Goal: Use online tool/utility: Utilize a website feature to perform a specific function

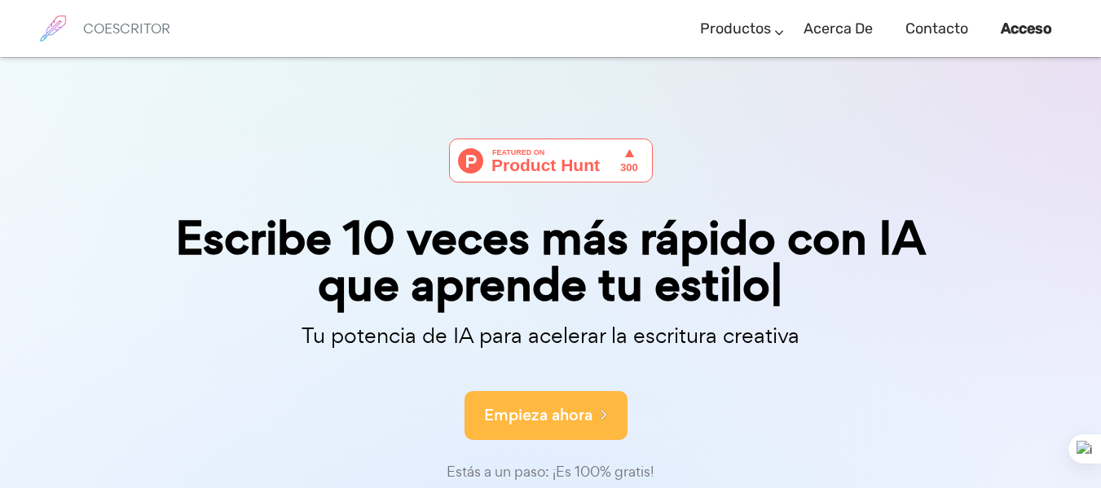
click at [552, 404] on font "Empieza ahora" at bounding box center [538, 415] width 108 height 22
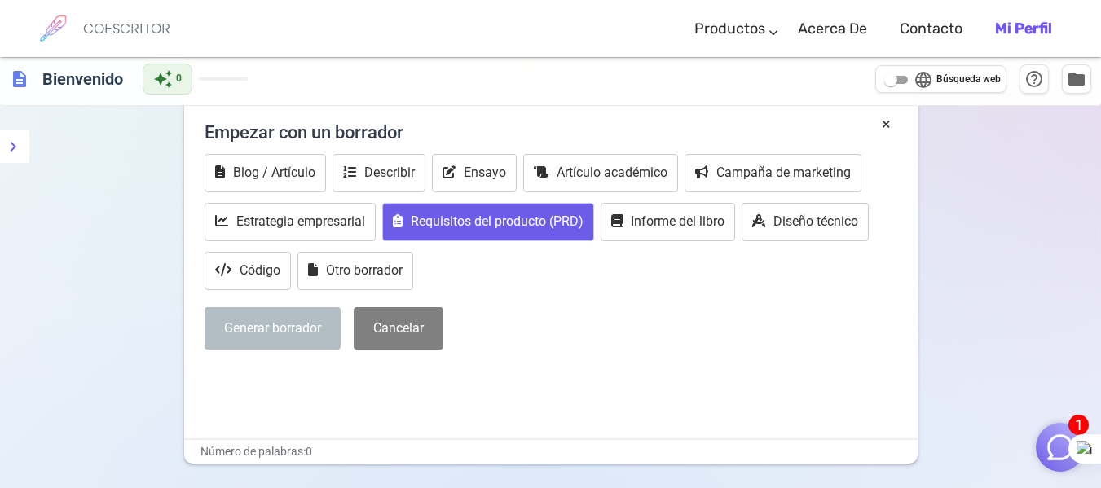
scroll to position [362, 0]
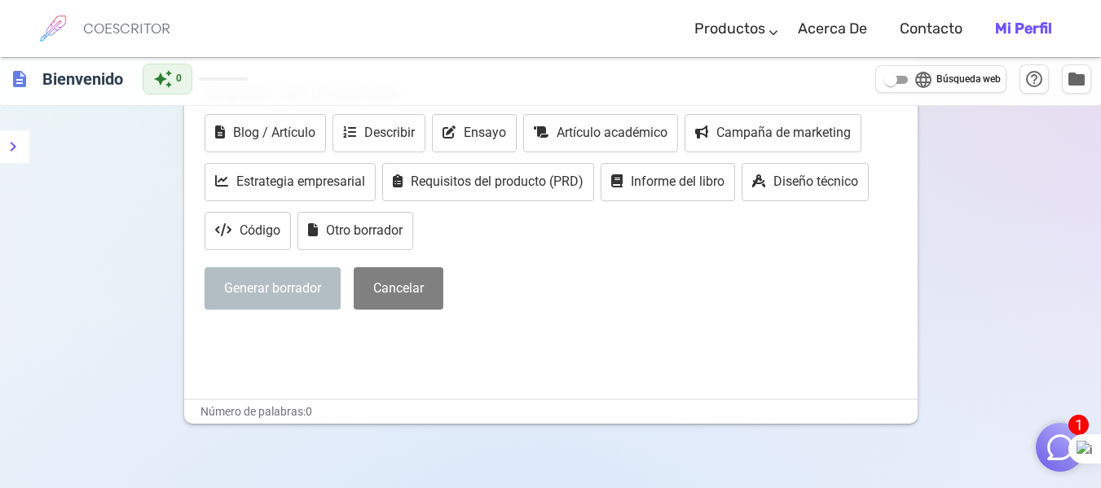
click at [421, 324] on div "× Empezar con un borrador Blog / Artículo Describir Ensayo Artículo académico C…" at bounding box center [551, 212] width 693 height 279
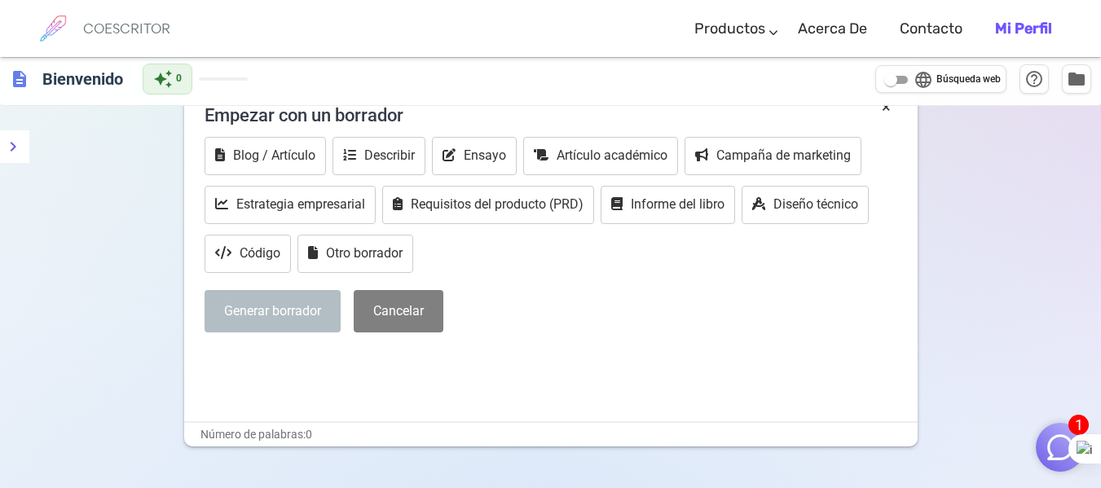
scroll to position [408, 0]
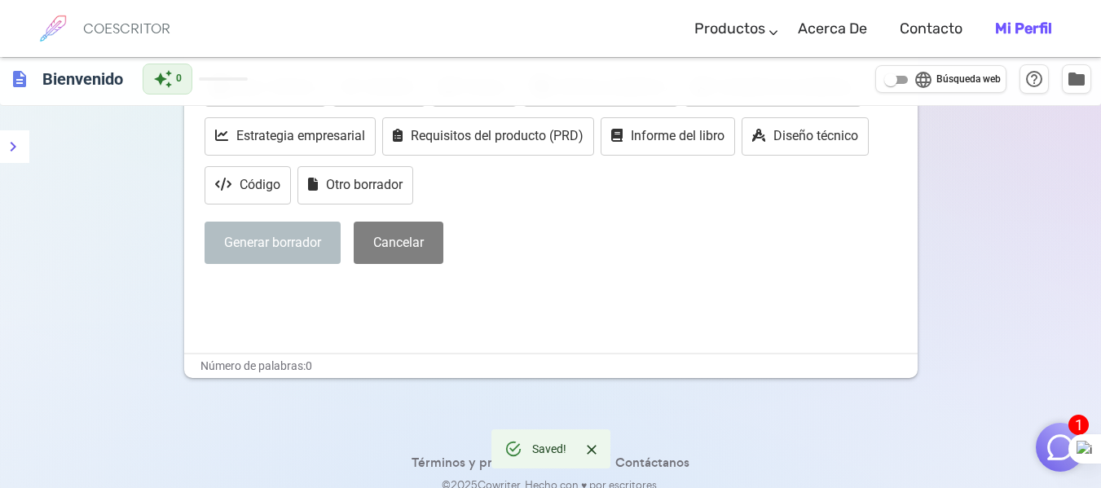
click at [521, 296] on p "﻿" at bounding box center [551, 294] width 693 height 24
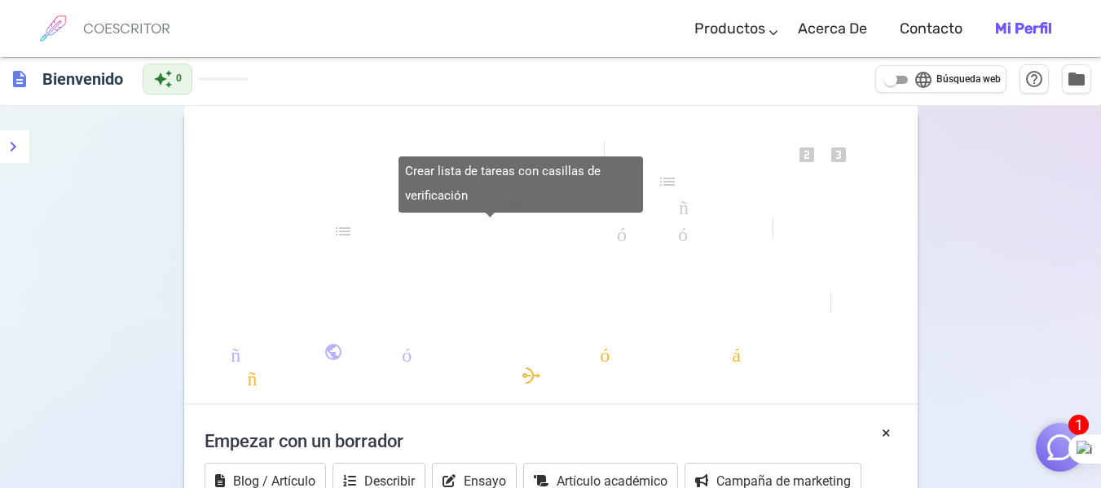
scroll to position [245, 0]
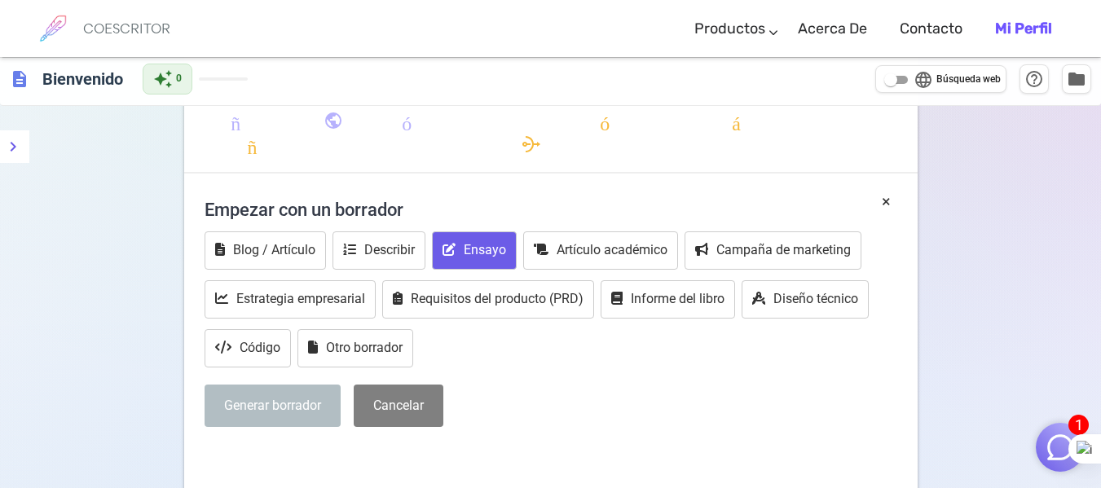
click at [496, 242] on font "Ensayo" at bounding box center [485, 249] width 42 height 15
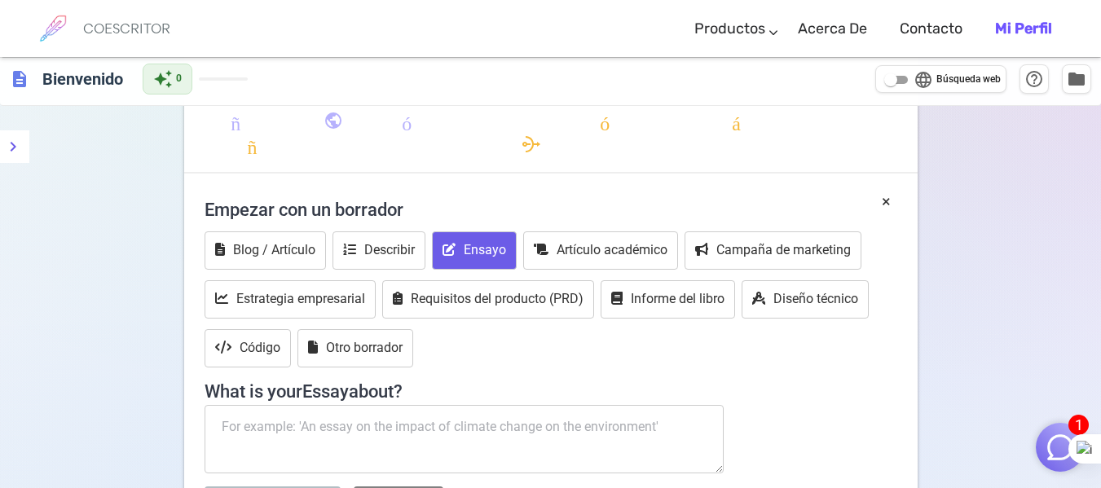
click at [496, 242] on font "Ensayo" at bounding box center [485, 249] width 42 height 15
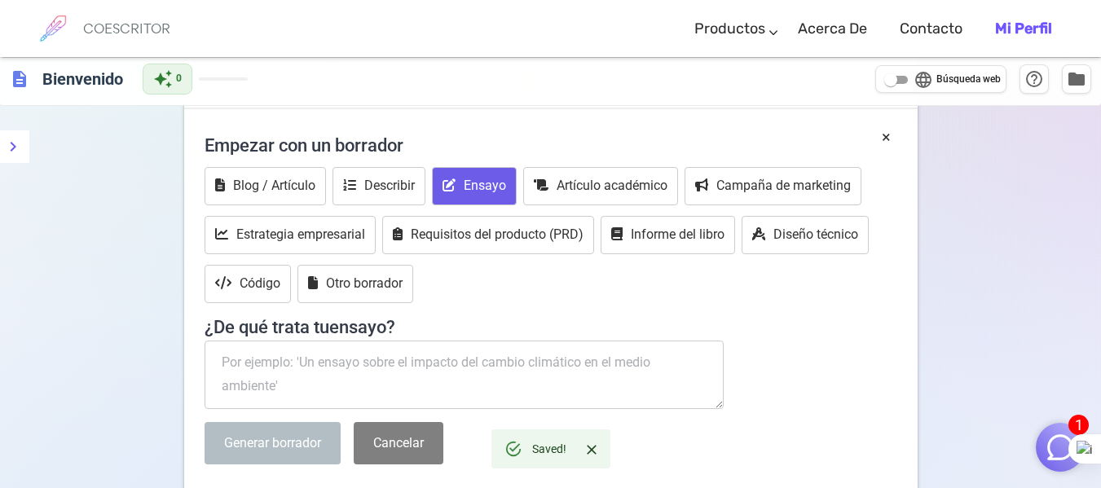
scroll to position [408, 0]
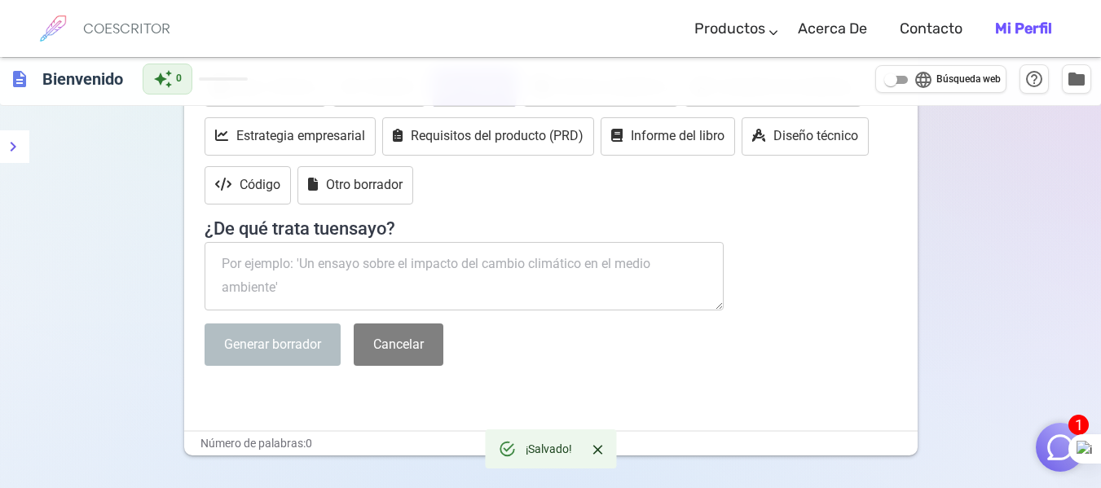
click at [465, 263] on textarea at bounding box center [465, 276] width 520 height 68
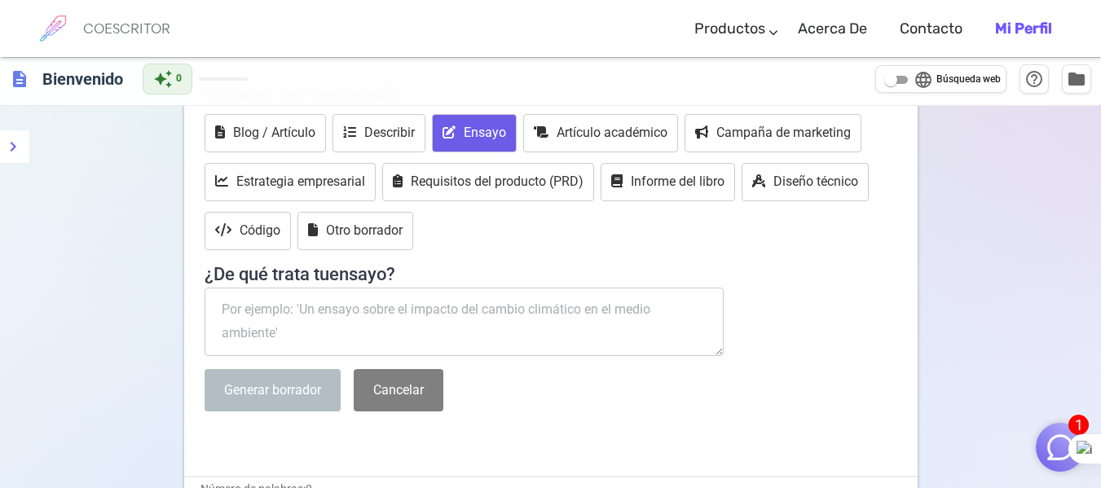
scroll to position [326, 0]
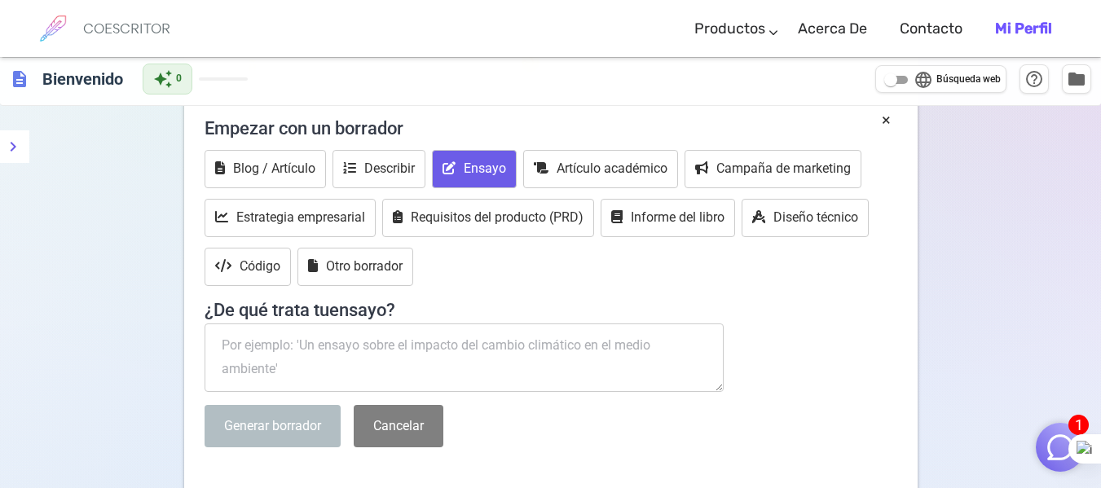
paste textarea "Lor ipsumdolors ame consectet ad elitseddoe te in utlaboreetdo mag aliquaenim. …"
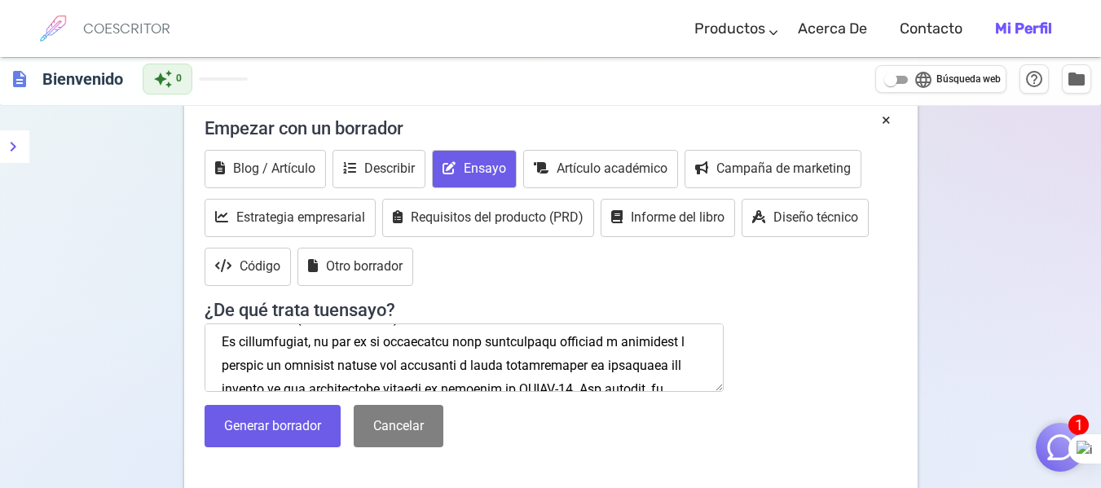
scroll to position [0, 0]
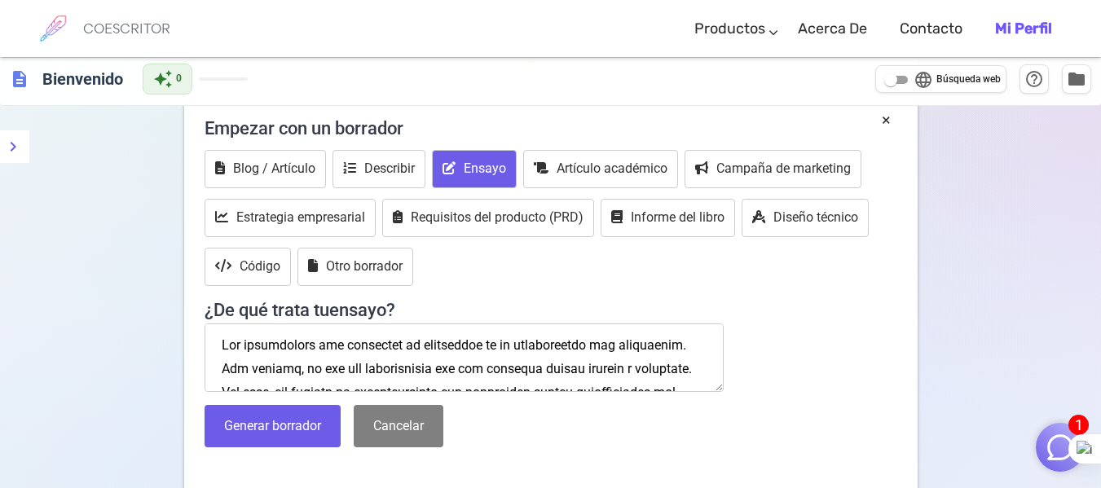
click at [223, 343] on textarea at bounding box center [465, 358] width 520 height 68
click at [229, 341] on textarea at bounding box center [465, 358] width 520 height 68
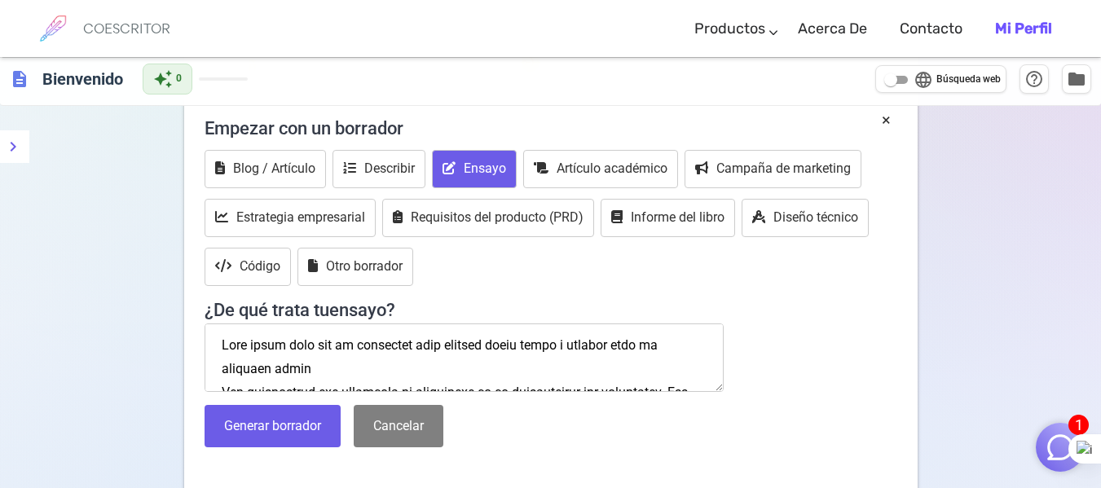
paste textarea "El impacto de los modelos de negocios digitales en el comportamiento del consum…"
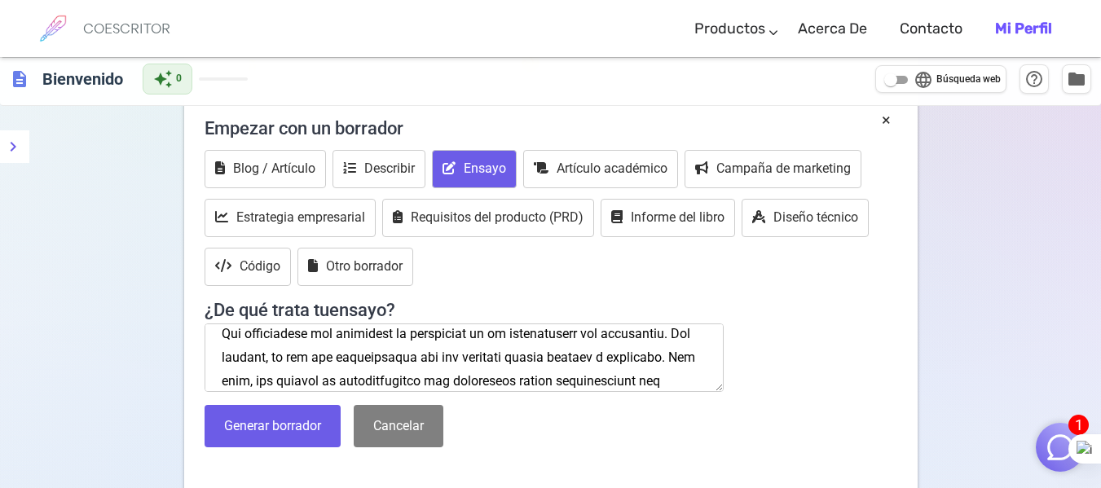
scroll to position [58, 0]
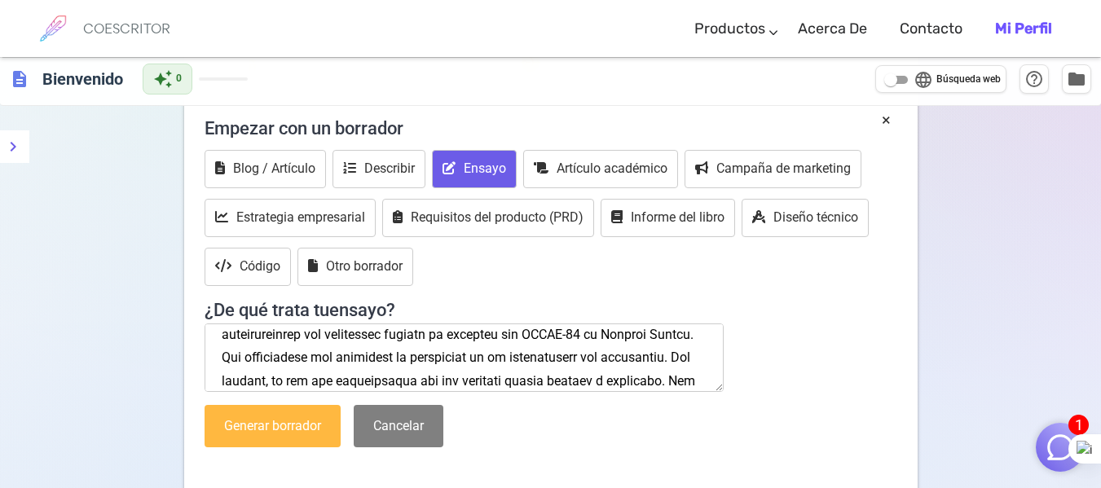
type textarea "Lore ipsum dolo sit am consectet adip elitsed doeiu tempo i utlabor etdo ma ali…"
click at [322, 415] on button "Generar borrador" at bounding box center [273, 426] width 136 height 43
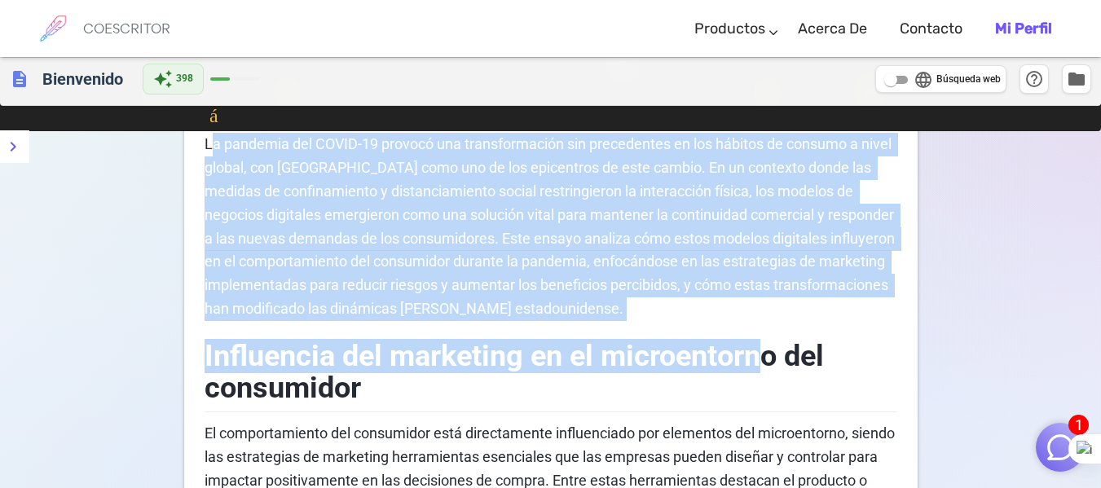
scroll to position [652, 0]
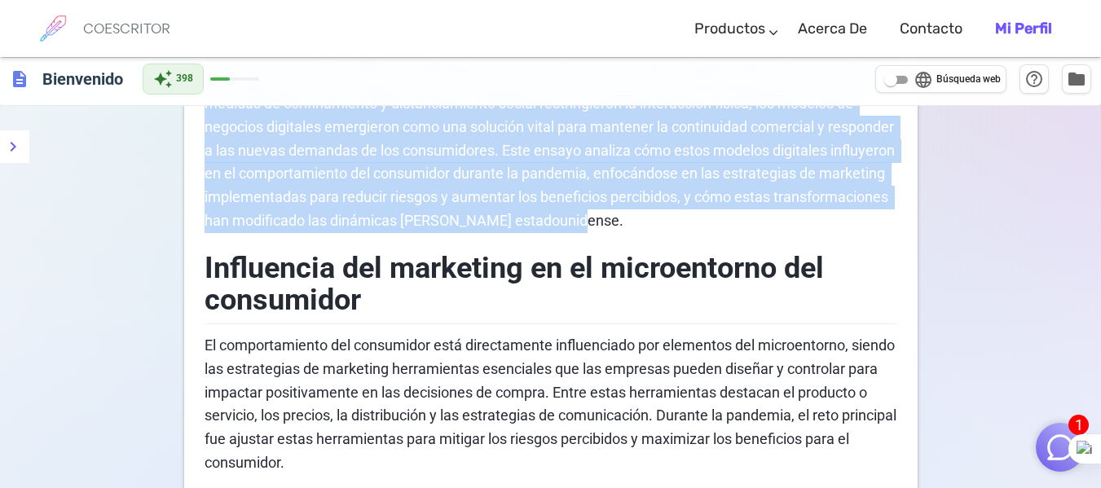
drag, startPoint x: 210, startPoint y: 304, endPoint x: 818, endPoint y: 223, distance: 612.8
click at [818, 223] on p "La pandemia del COVID-19 provocó una transformación sin precedentes en los hábi…" at bounding box center [551, 138] width 693 height 187
copy font "a pandemia del COVID-19 provocó una transformación sin precedentes en los hábit…"
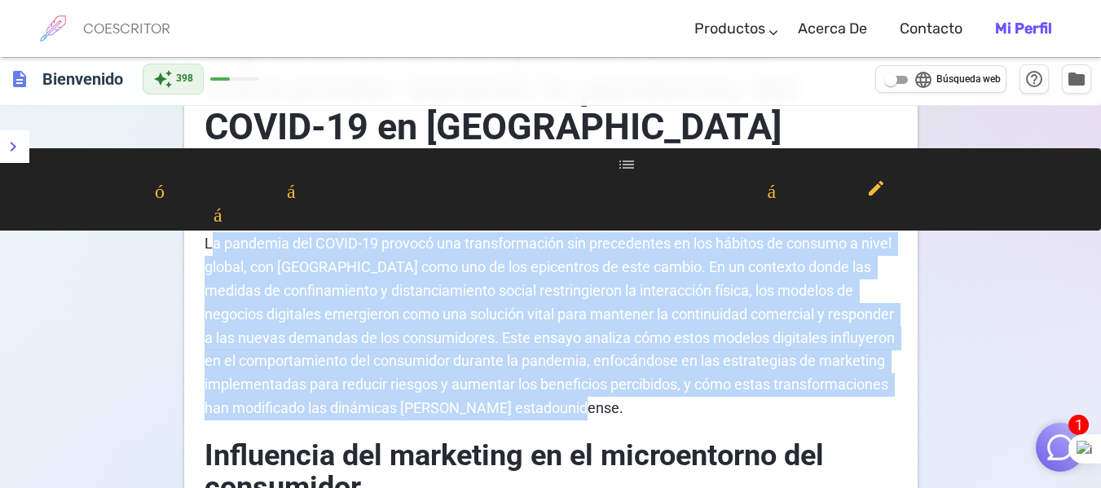
scroll to position [571, 0]
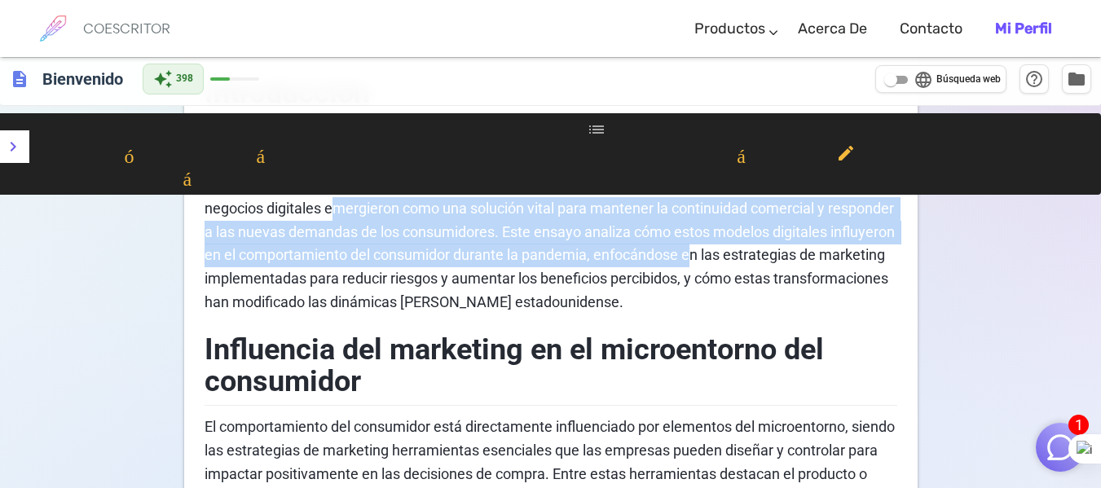
drag, startPoint x: 837, startPoint y: 255, endPoint x: 361, endPoint y: 217, distance: 477.6
click at [361, 217] on font "La pandemia del COVID-19 provocó una transformación sin precedentes en los hábi…" at bounding box center [552, 220] width 694 height 182
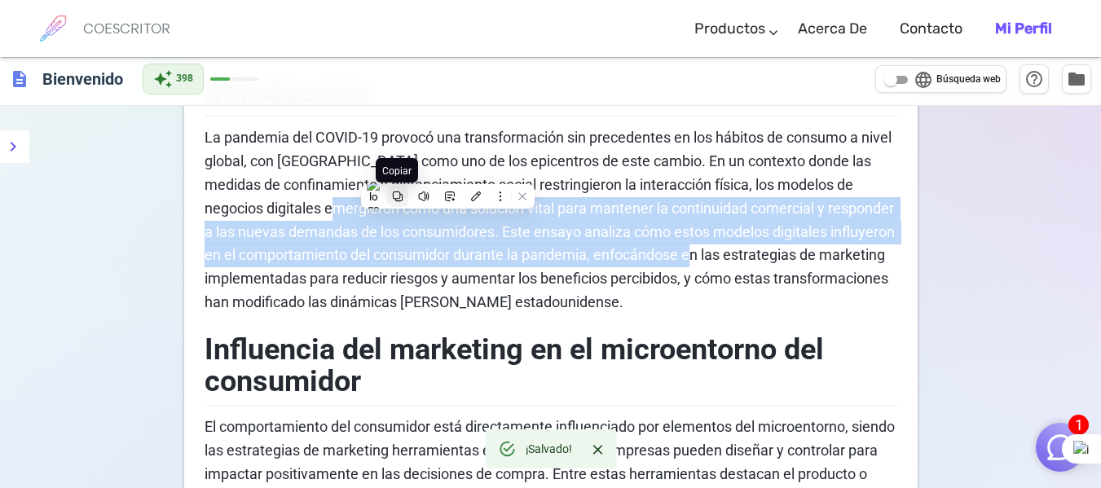
click at [395, 199] on icon at bounding box center [398, 197] width 10 height 10
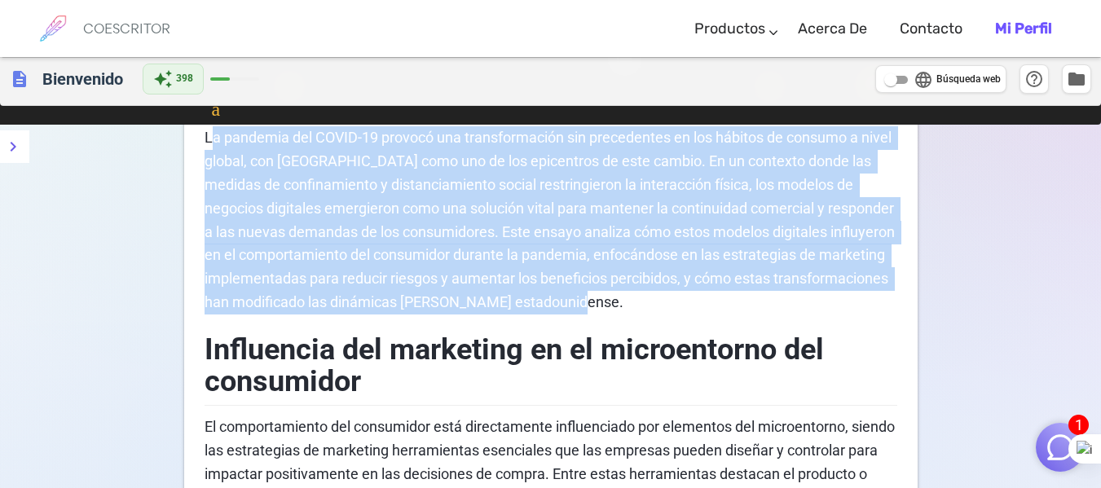
drag, startPoint x: 209, startPoint y: 134, endPoint x: 819, endPoint y: 304, distance: 633.9
click at [819, 304] on p "La pandemia del COVID-19 provocó una transformación sin precedentes en los hábi…" at bounding box center [551, 219] width 693 height 187
copy font "a pandemia del COVID-19 provocó una transformación sin precedentes en los hábit…"
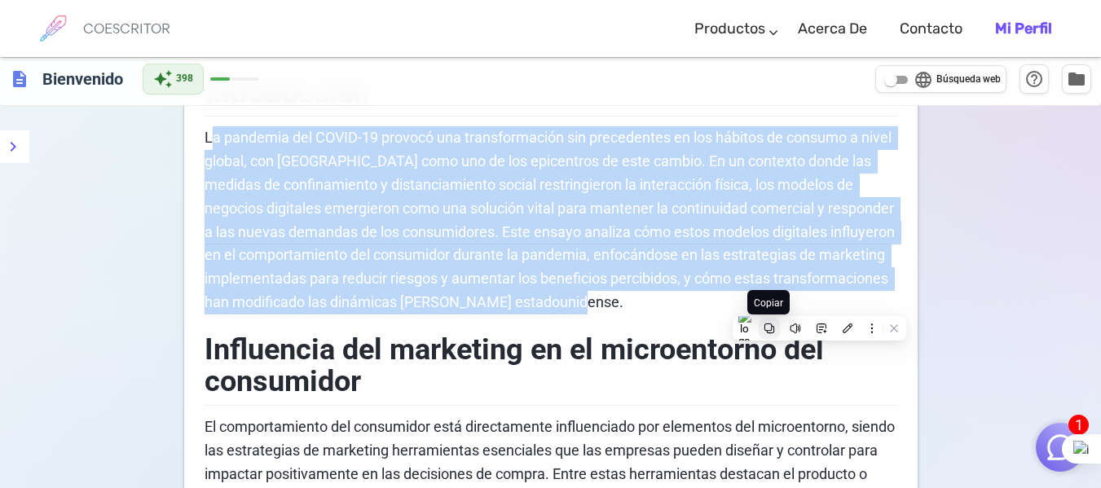
click at [772, 322] on button at bounding box center [769, 328] width 21 height 21
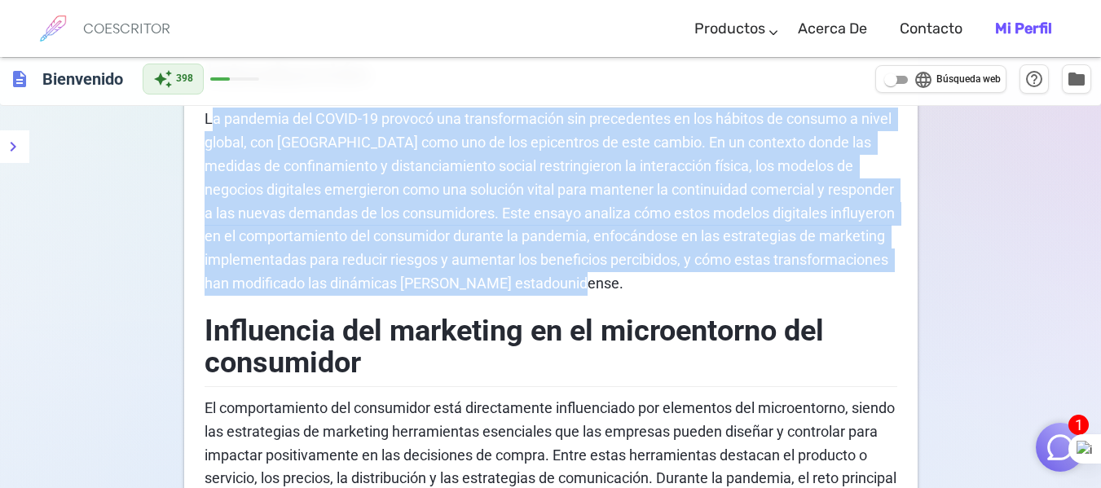
scroll to position [489, 0]
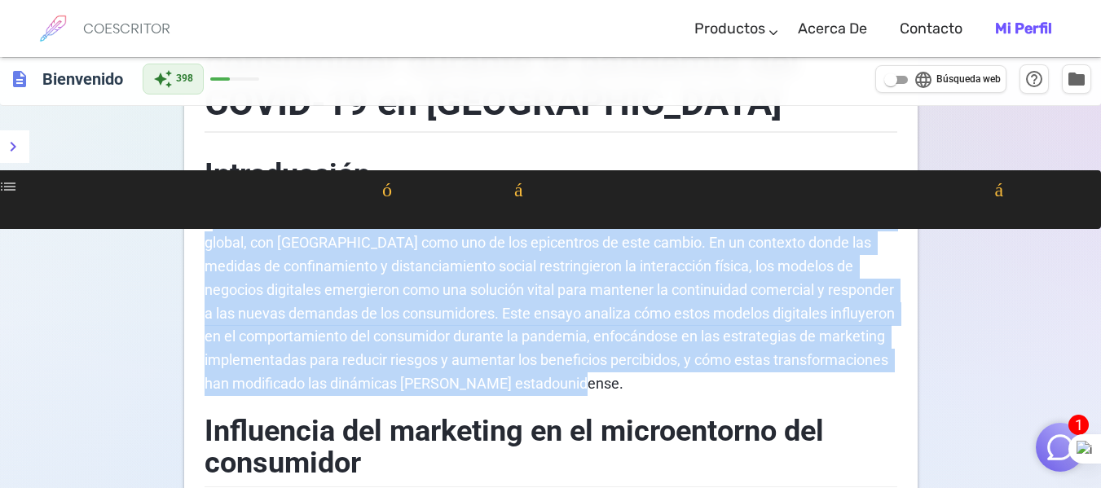
click at [600, 302] on p "La pandemia del COVID-19 provocó una transformación sin precedentes en los hábi…" at bounding box center [551, 301] width 693 height 187
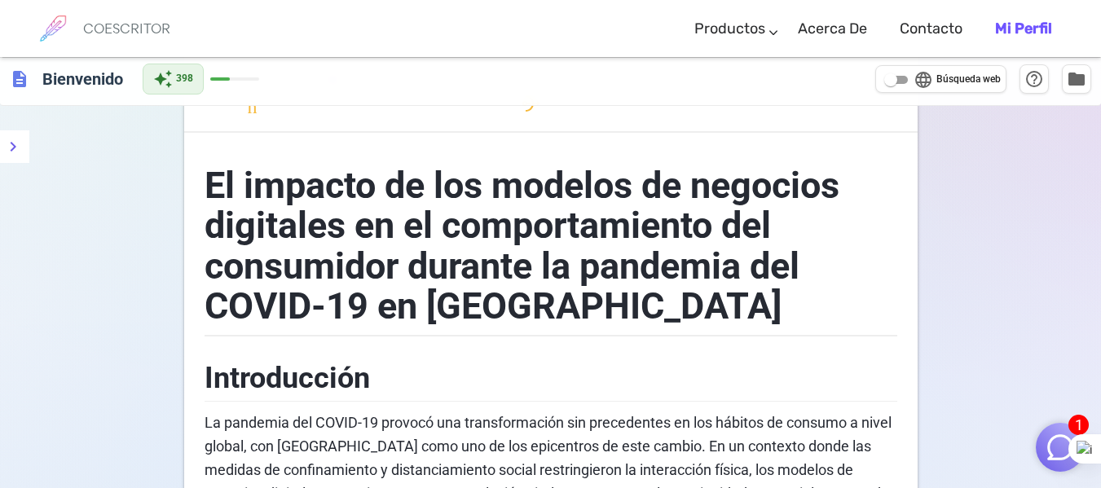
scroll to position [326, 0]
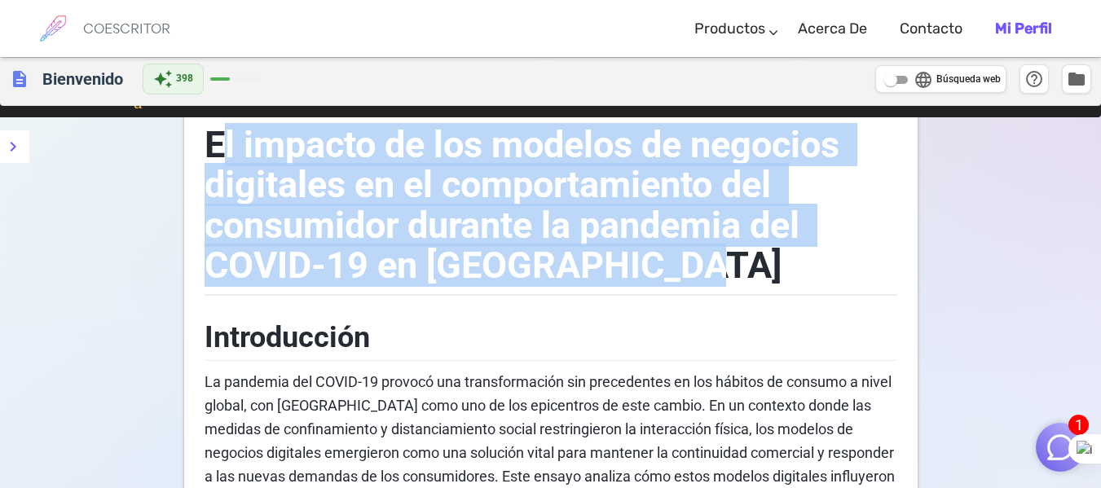
drag, startPoint x: 215, startPoint y: 146, endPoint x: 774, endPoint y: 268, distance: 571.6
click at [774, 268] on h1 "El impacto de los modelos de negocios digitales en el comportamiento del consum…" at bounding box center [551, 201] width 693 height 187
click at [737, 258] on h1 "El impacto de los modelos de negocios digitales en el comportamiento del consum…" at bounding box center [551, 201] width 693 height 187
drag, startPoint x: 734, startPoint y: 267, endPoint x: 209, endPoint y: 146, distance: 538.9
click at [209, 146] on h1 "El impacto de los modelos de negocios digitales en el comportamiento del consum…" at bounding box center [551, 201] width 693 height 187
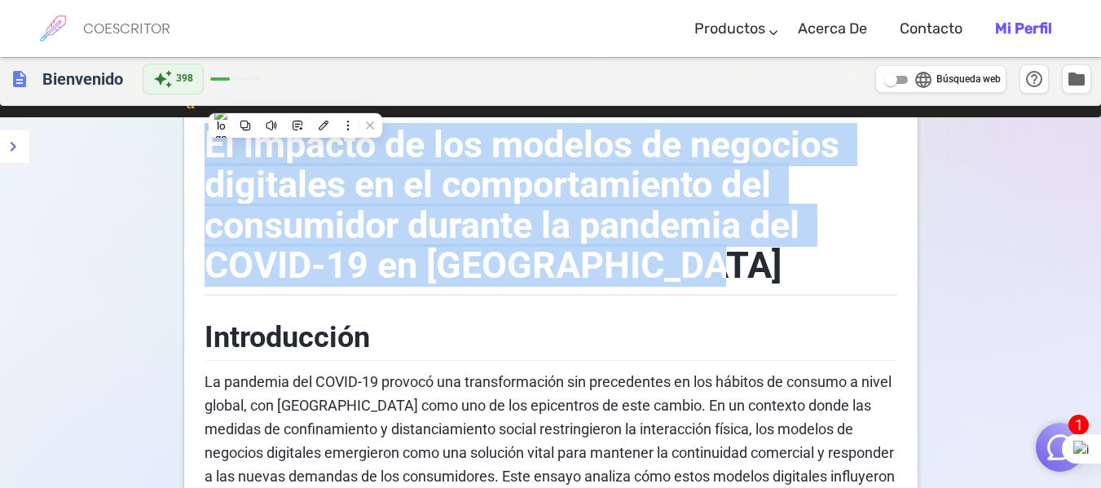
copy font "El impacto de los modelos de negocios digitales en el comportamiento del consum…"
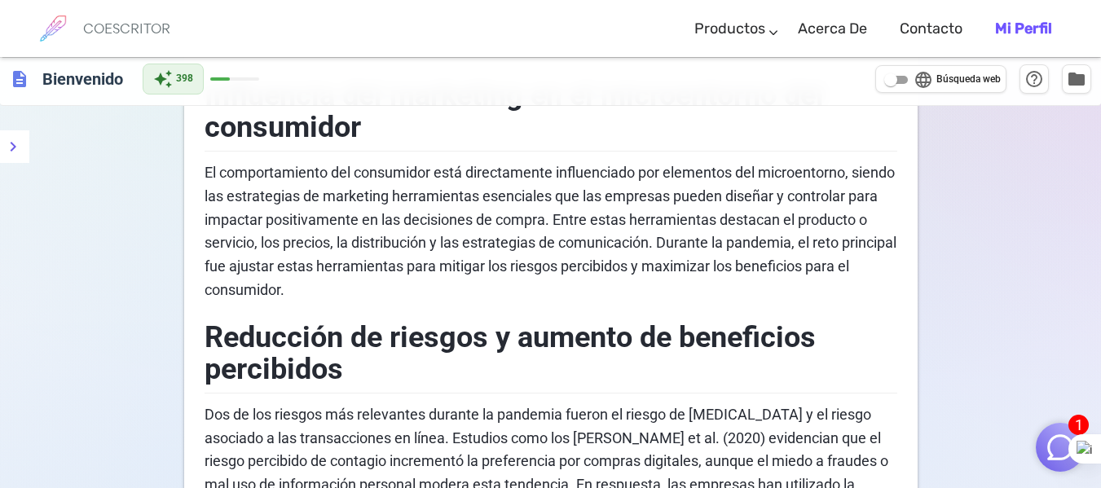
scroll to position [734, 0]
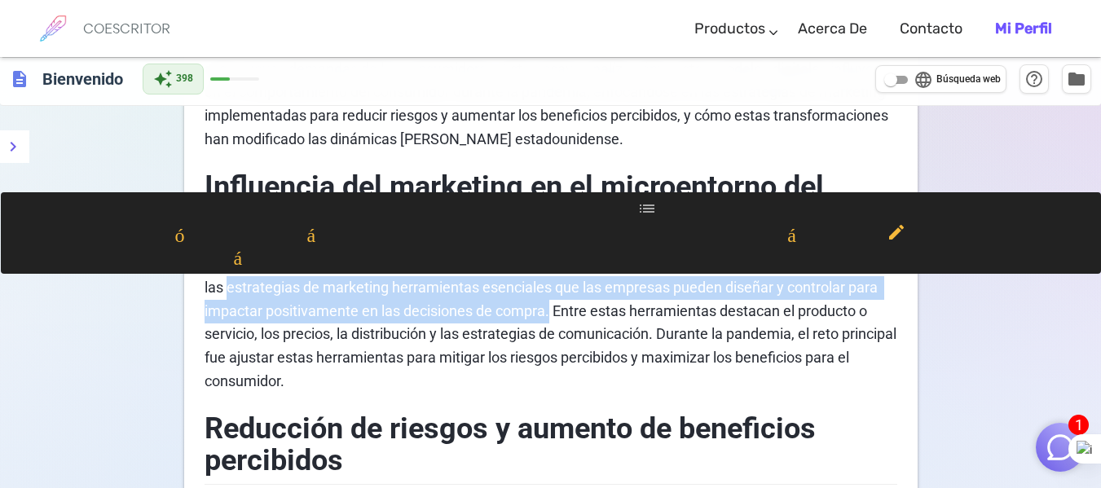
drag, startPoint x: 585, startPoint y: 310, endPoint x: 275, endPoint y: 296, distance: 310.9
click at [275, 296] on font "El comportamiento del consumidor está directamente influenciado por elementos d…" at bounding box center [552, 322] width 695 height 135
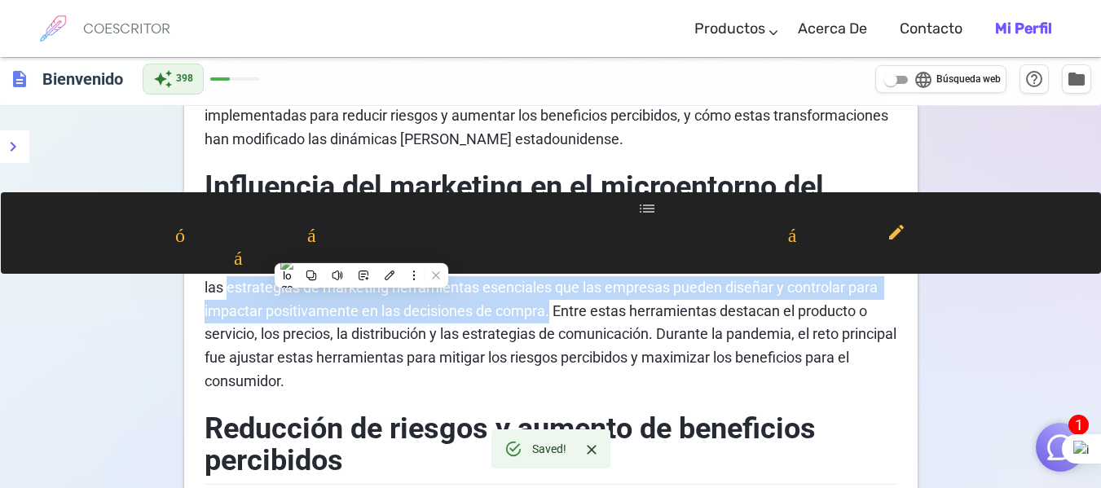
copy font "estrategias de marketing herramientas esenciales que las empresas pueden diseña…"
click at [307, 278] on icon at bounding box center [311, 275] width 11 height 11
